Goal: Navigation & Orientation: Find specific page/section

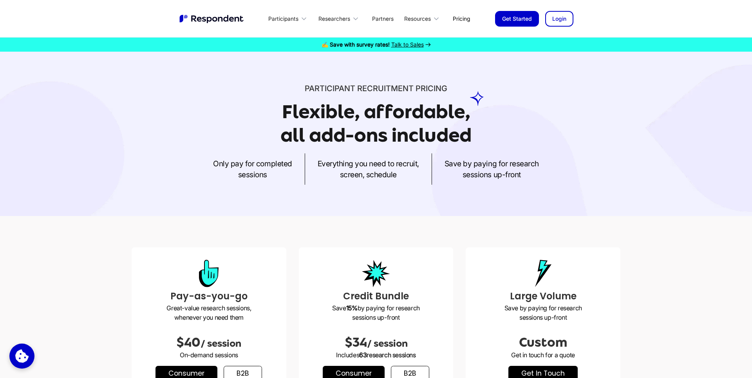
click at [202, 26] on div "Participants Participants Become a Participant Referral Scheme Browse Paid Rese…" at bounding box center [375, 18] width 407 height 18
click at [208, 18] on img "home" at bounding box center [212, 19] width 67 height 10
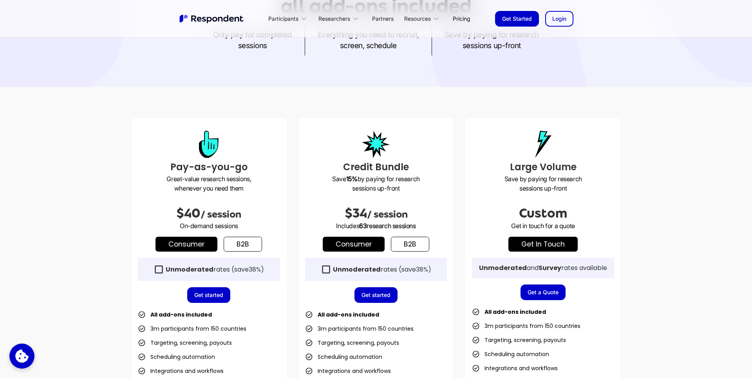
scroll to position [247, 0]
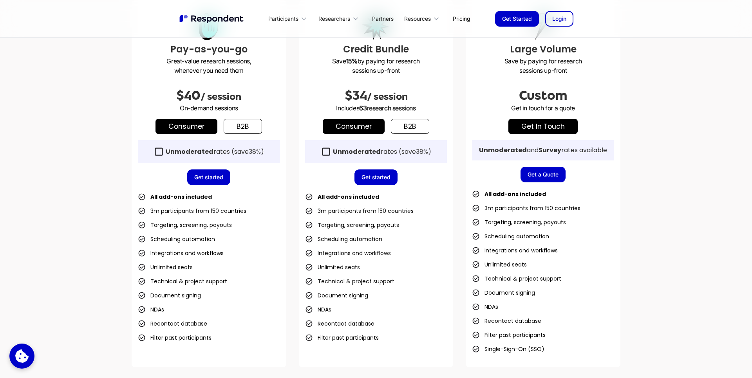
click at [325, 148] on icon at bounding box center [326, 152] width 8 height 8
click at [324, 150] on icon at bounding box center [326, 152] width 11 height 11
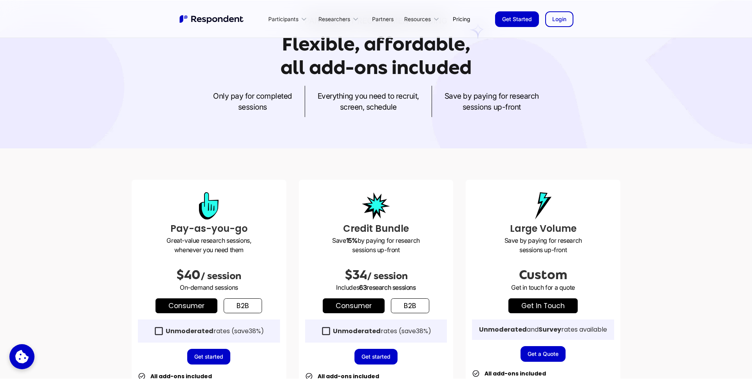
scroll to position [0, 0]
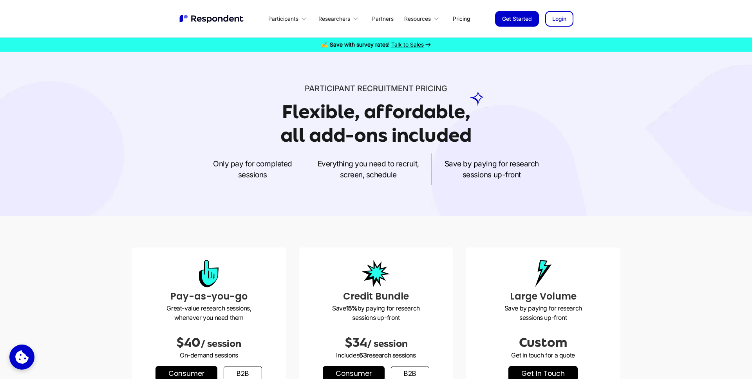
click at [219, 14] on img "home" at bounding box center [212, 19] width 67 height 10
